Goal: Task Accomplishment & Management: Manage account settings

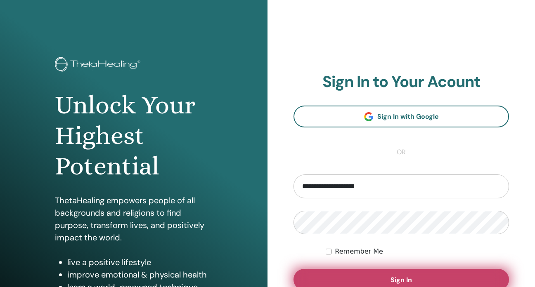
type input "**********"
click at [355, 276] on button "Sign In" at bounding box center [400, 279] width 215 height 21
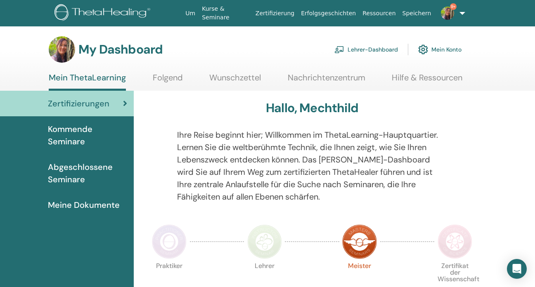
click at [79, 170] on span "Abgeschlossene Seminare" at bounding box center [87, 173] width 79 height 25
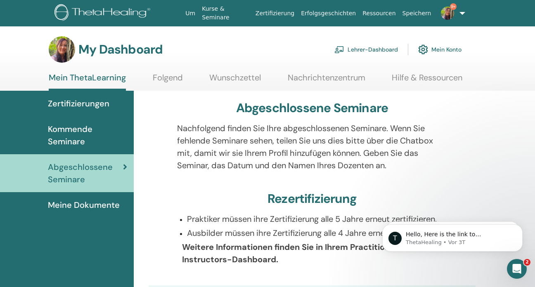
click at [361, 45] on link "Lehrer-Dashboard" at bounding box center [366, 49] width 64 height 18
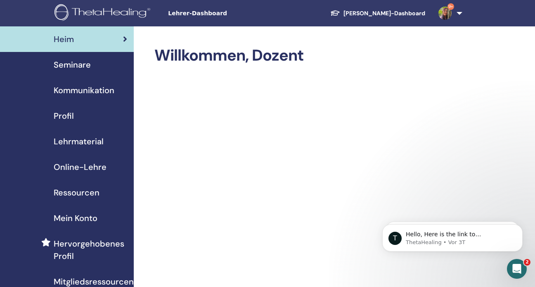
click at [81, 64] on span "Seminare" at bounding box center [72, 65] width 37 height 12
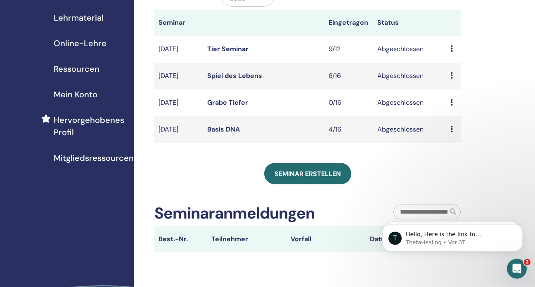
scroll to position [174, 0]
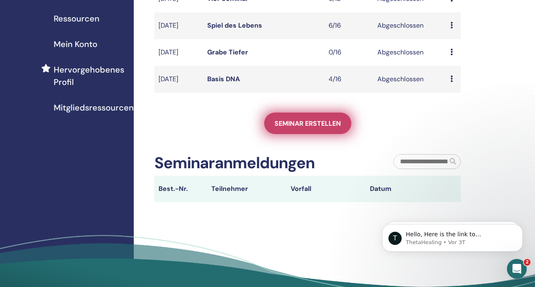
click at [298, 120] on span "Seminar erstellen" at bounding box center [307, 123] width 66 height 9
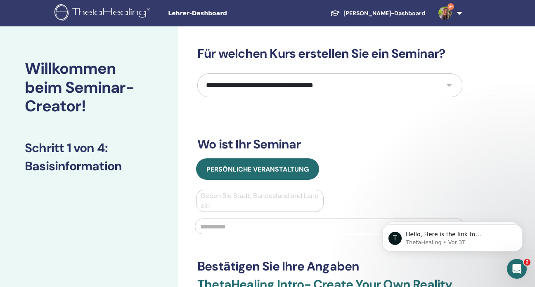
select select "****"
click option "**********" at bounding box center [0, 0] width 0 height 0
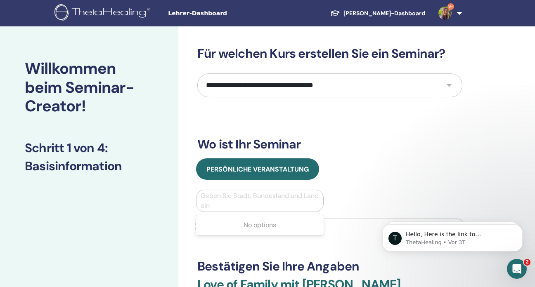
click at [239, 196] on div at bounding box center [259, 201] width 118 height 12
click at [197, 73] on select "**********" at bounding box center [329, 85] width 265 height 24
click at [293, 12] on div "Schüler-Dashboard 9+ MW Mechthild Wenzelburger Mein ThetaLearning Meine ThetaHe…" at bounding box center [391, 13] width 198 height 26
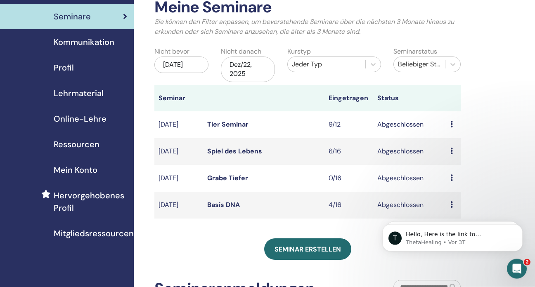
scroll to position [43, 0]
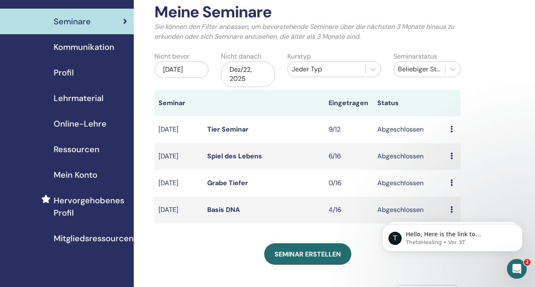
click at [101, 237] on span "Mitgliedsressourcen" at bounding box center [94, 238] width 80 height 12
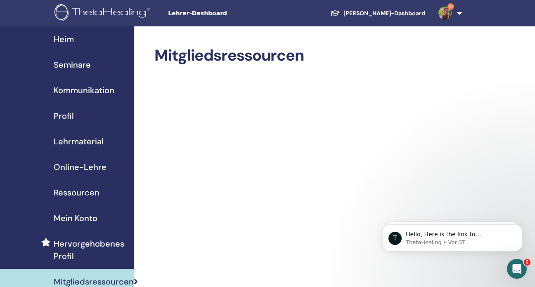
click at [392, 12] on link "[PERSON_NAME]-Dashboard" at bounding box center [377, 13] width 108 height 15
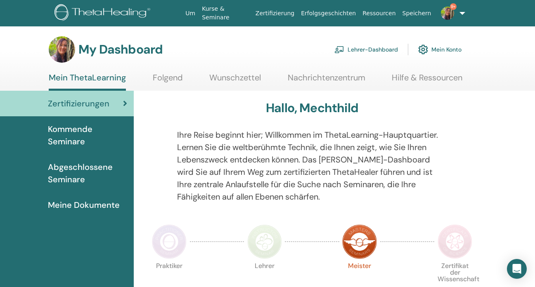
click at [88, 101] on span "Zertifizierungen" at bounding box center [78, 103] width 61 height 12
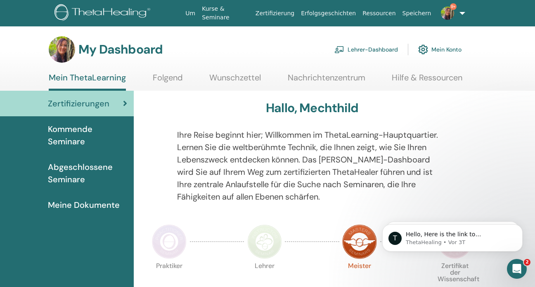
click at [68, 165] on span "Abgeschlossene Seminare" at bounding box center [87, 173] width 79 height 25
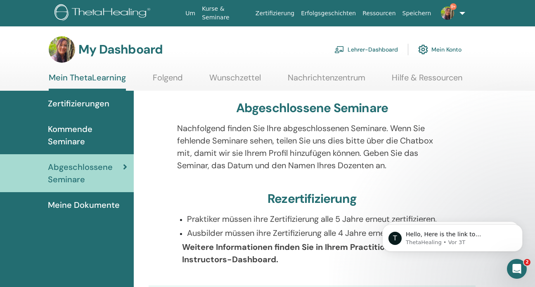
click at [87, 204] on span "Meine Dokumente" at bounding box center [84, 205] width 72 height 12
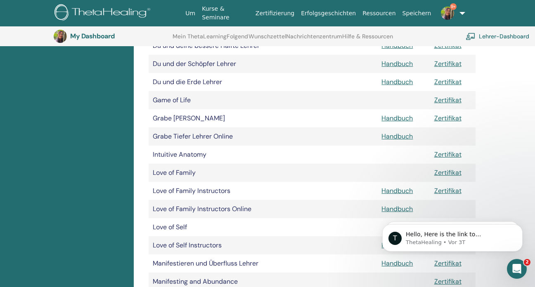
scroll to position [368, 0]
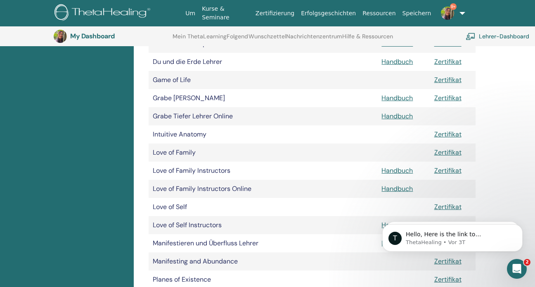
click at [458, 11] on link "9+" at bounding box center [449, 13] width 31 height 26
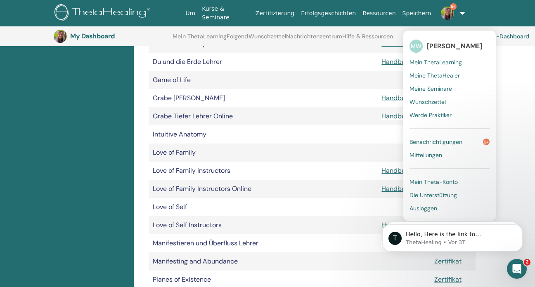
click at [420, 207] on html "T Hello, Here is the link to Vianna's upcoming schedule. thetahealingevents.com…" at bounding box center [452, 208] width 165 height 3
click at [449, 10] on img at bounding box center [446, 13] width 13 height 13
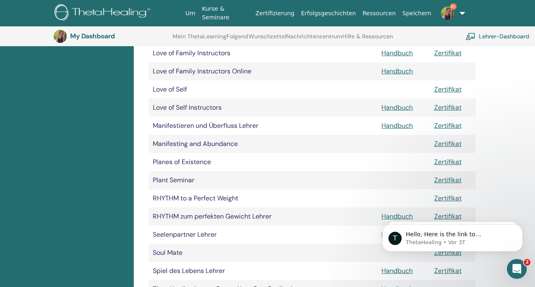
scroll to position [499, 0]
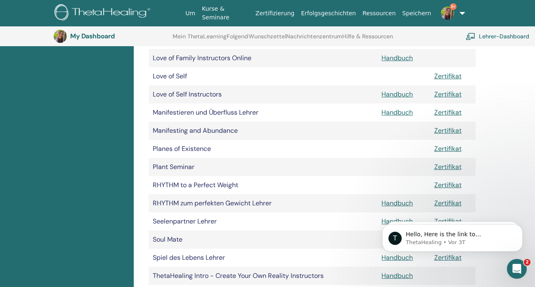
click at [461, 12] on link "9+" at bounding box center [449, 13] width 31 height 26
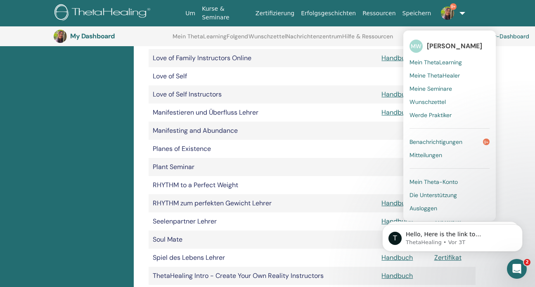
click at [426, 205] on span "Ausloggen" at bounding box center [423, 208] width 28 height 7
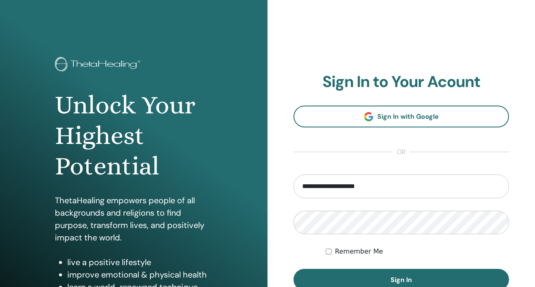
type input "**********"
